Goal: Book appointment/travel/reservation

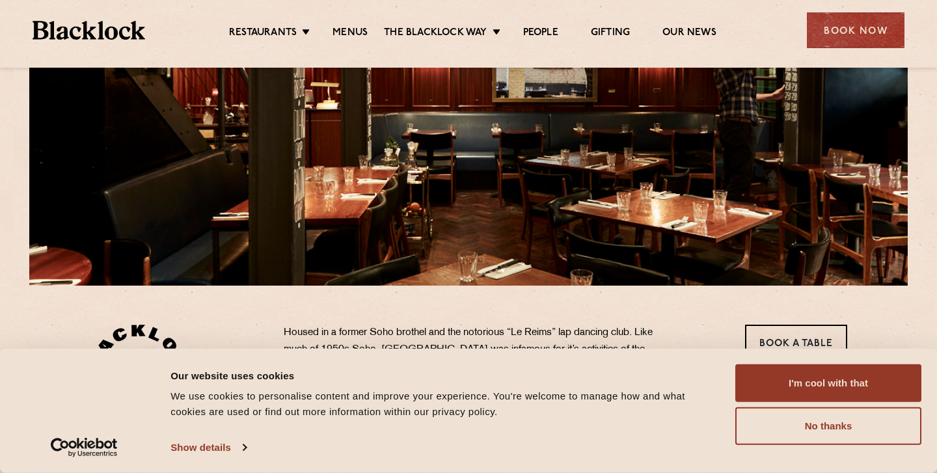
scroll to position [192, 0]
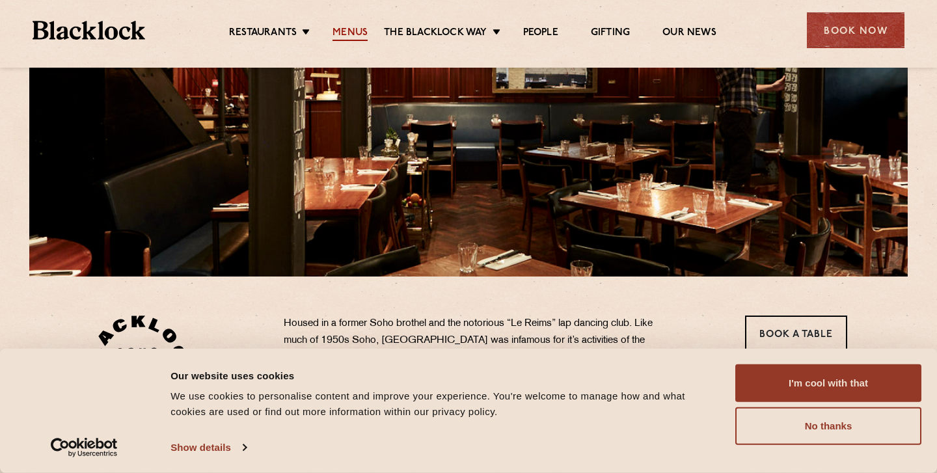
click at [351, 32] on link "Menus" at bounding box center [350, 34] width 35 height 14
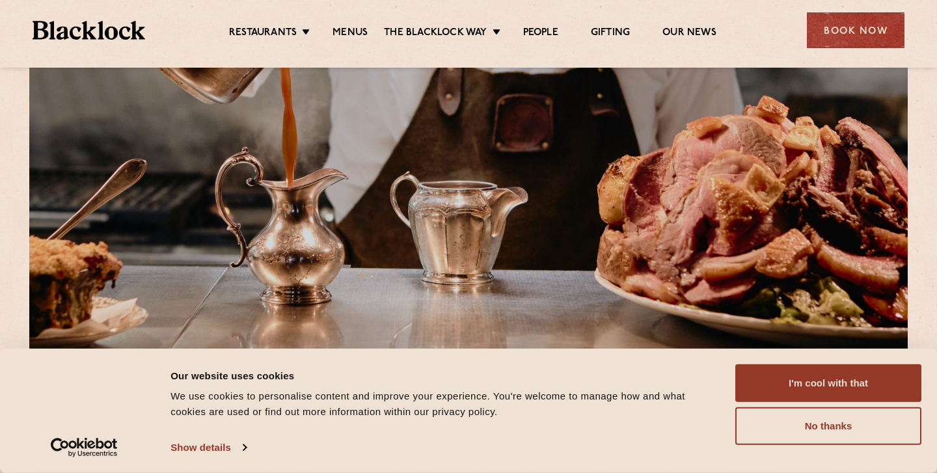
scroll to position [119, 0]
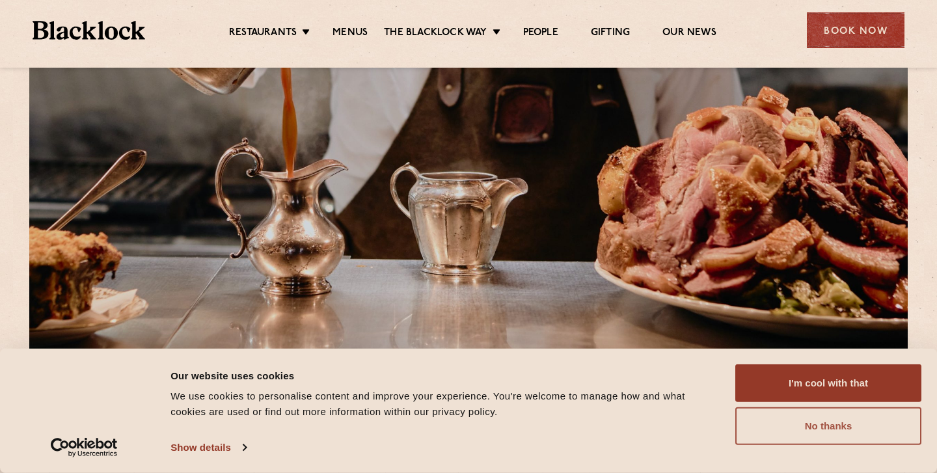
click at [817, 431] on button "No thanks" at bounding box center [828, 426] width 186 height 38
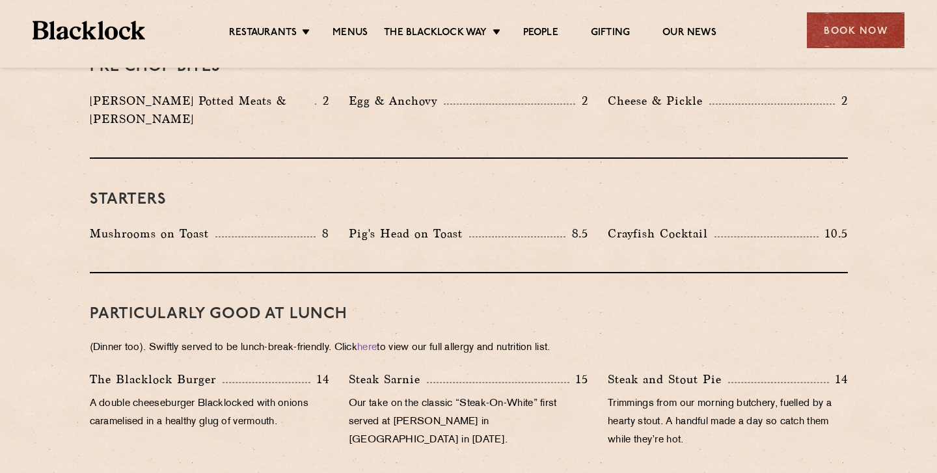
scroll to position [0, 0]
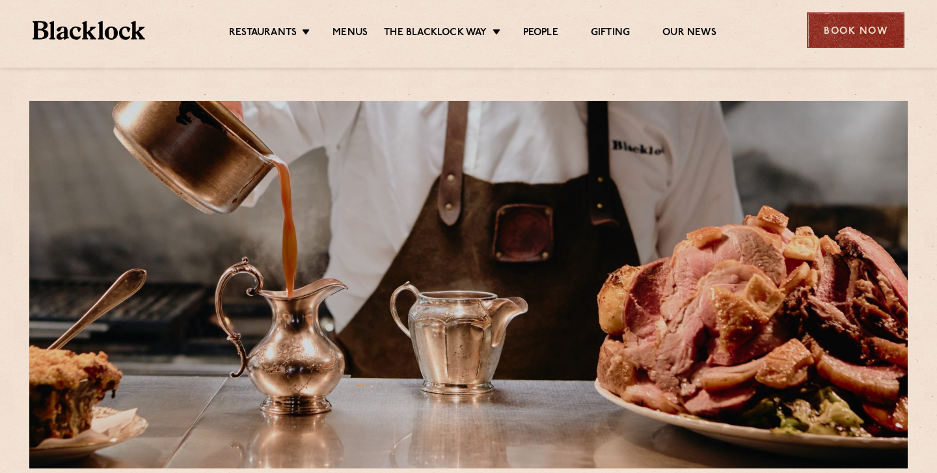
click at [858, 24] on div "Book Now" at bounding box center [856, 30] width 98 height 36
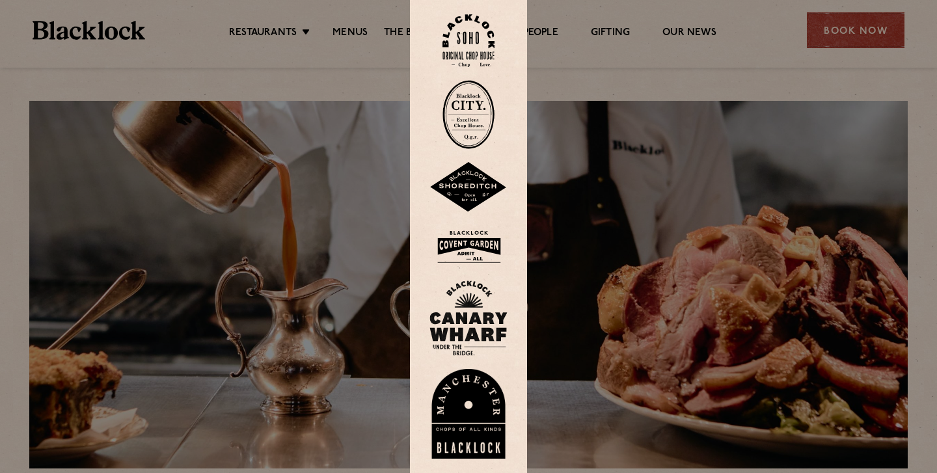
click at [492, 236] on img at bounding box center [469, 247] width 78 height 42
